Goal: Task Accomplishment & Management: Manage account settings

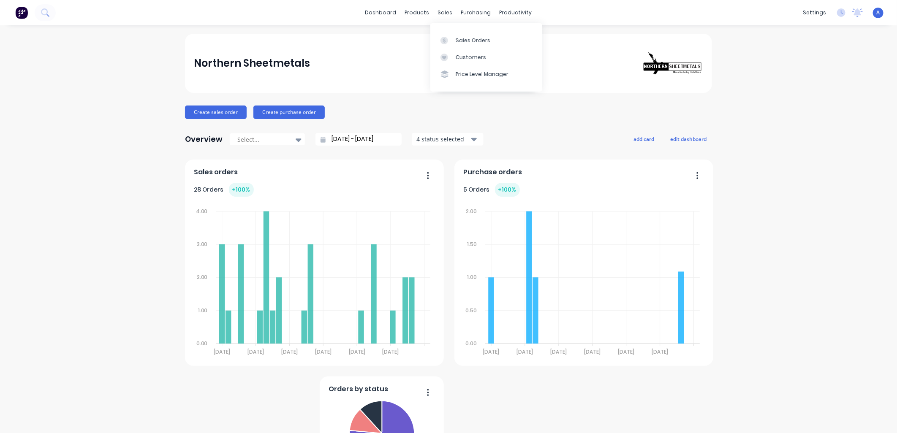
click at [462, 39] on div "Sales Orders" at bounding box center [473, 41] width 35 height 8
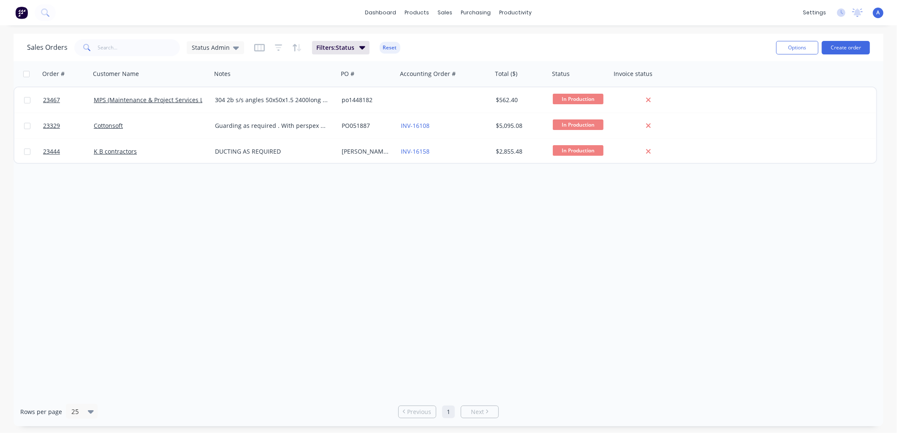
click at [877, 14] on span "A" at bounding box center [878, 13] width 3 height 8
click at [813, 110] on button "Sign out" at bounding box center [824, 105] width 112 height 17
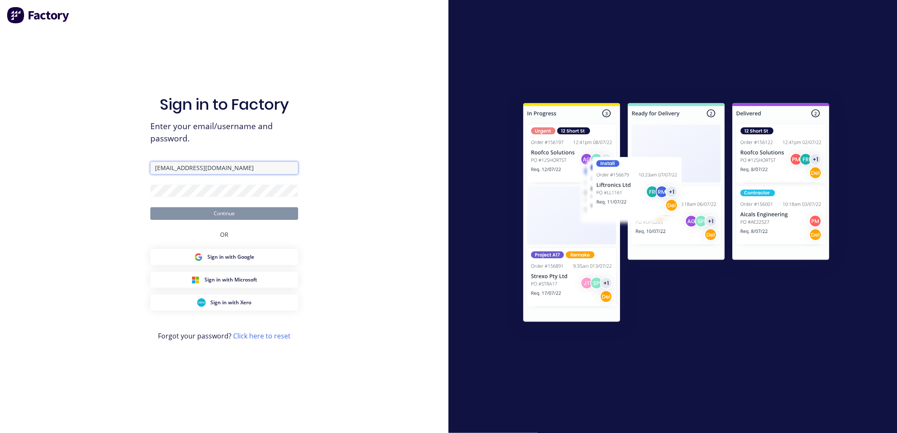
drag, startPoint x: 0, startPoint y: 0, endPoint x: 224, endPoint y: 168, distance: 279.9
click at [224, 168] on input "[EMAIL_ADDRESS][DOMAIN_NAME]" at bounding box center [224, 168] width 148 height 13
type input "[EMAIL_ADDRESS][DOMAIN_NAME]"
click at [214, 210] on button "Continue" at bounding box center [224, 213] width 148 height 13
